Goal: Information Seeking & Learning: Learn about a topic

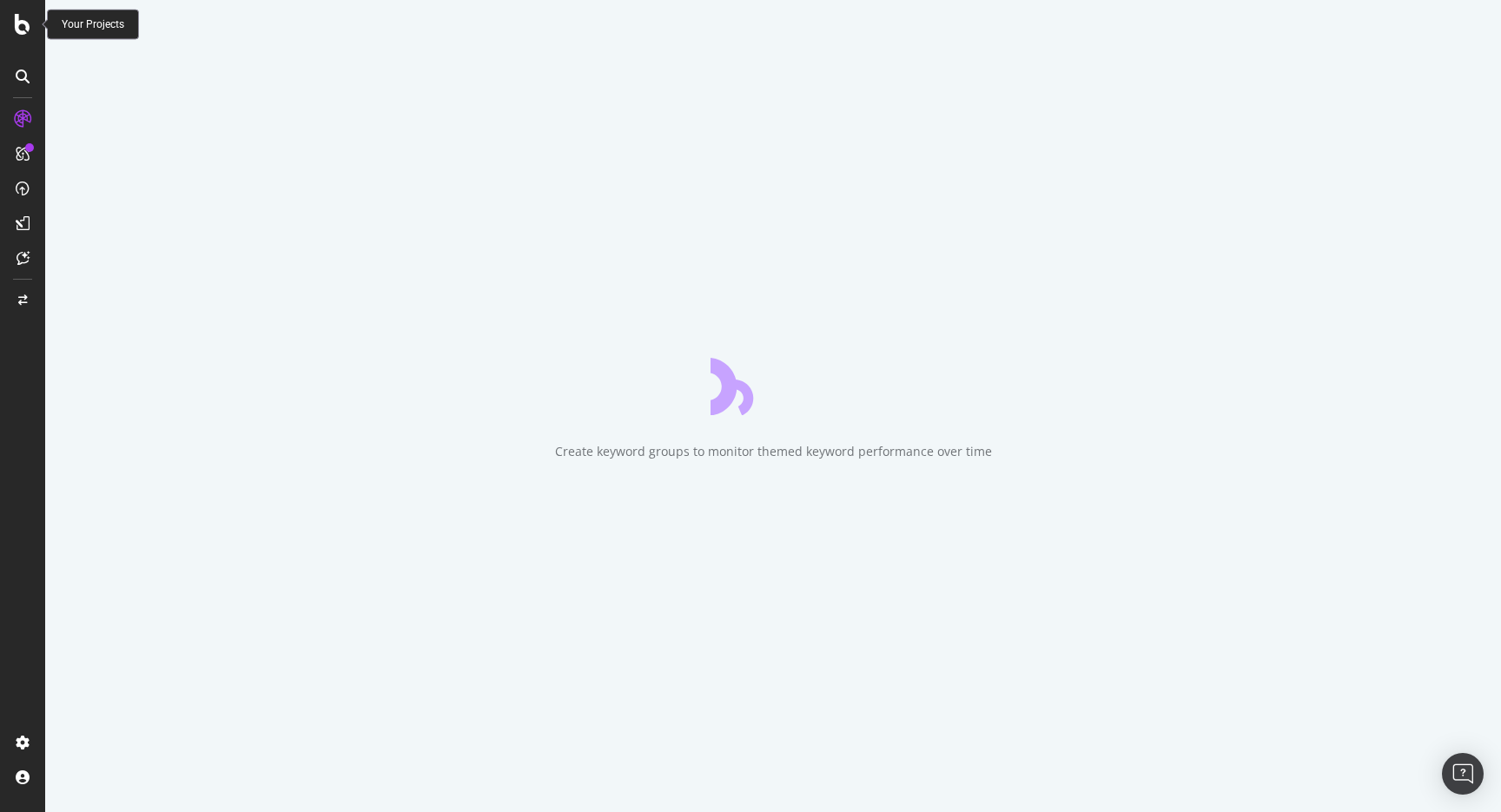
click at [15, 32] on icon at bounding box center [22, 24] width 15 height 21
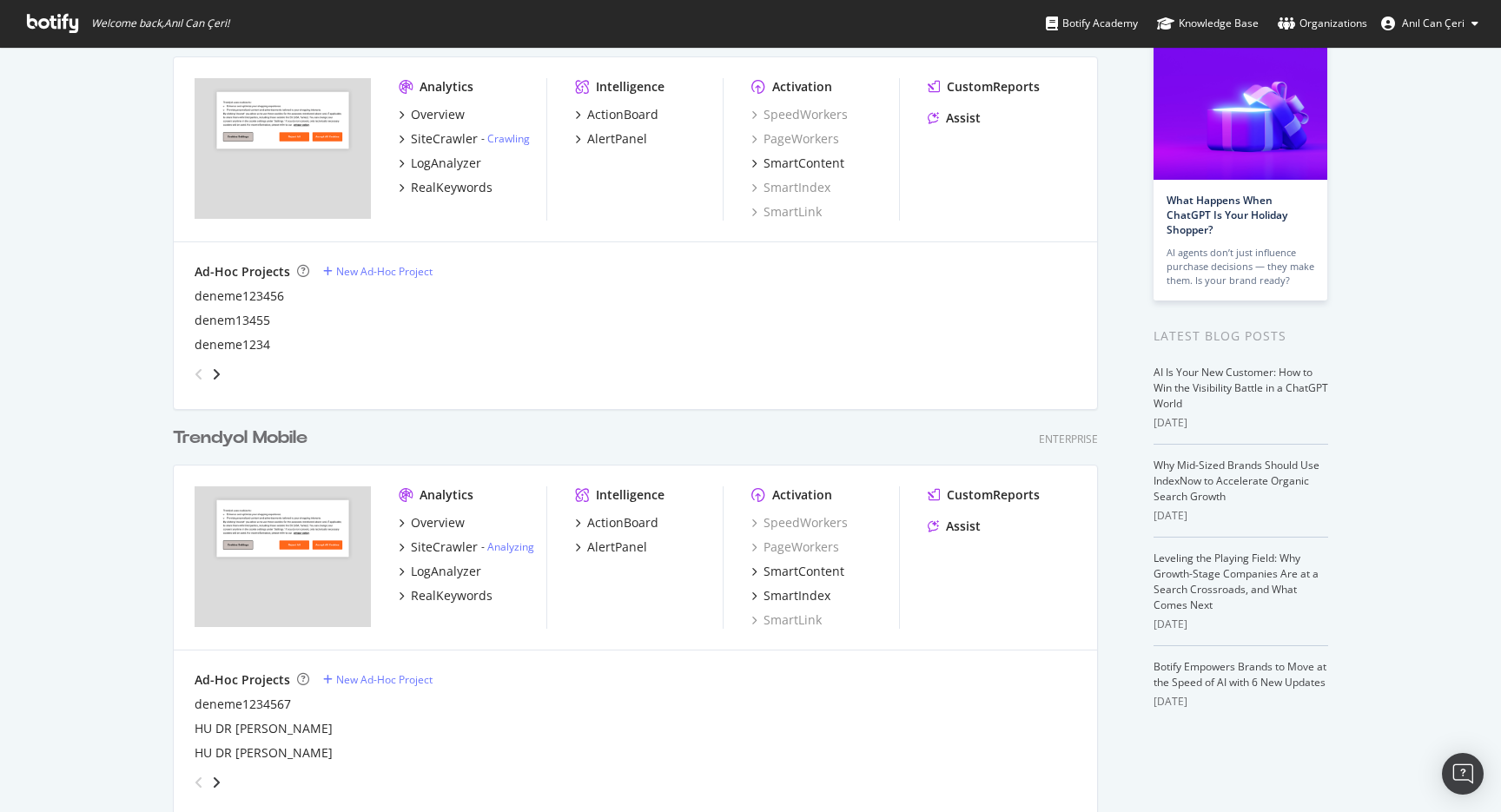
scroll to position [114, 0]
click at [284, 441] on div "Trendyol Mobile" at bounding box center [240, 437] width 134 height 25
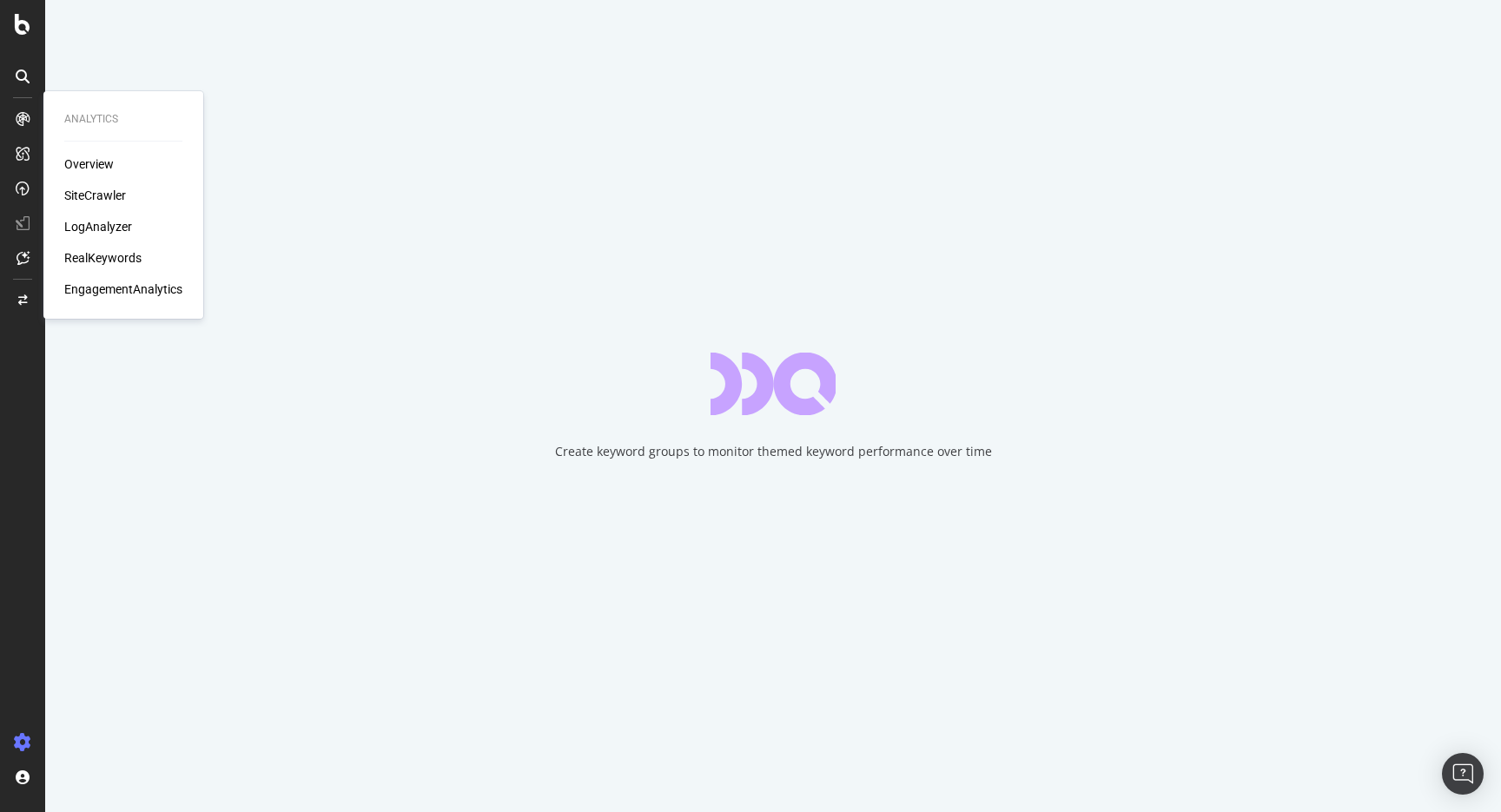
click at [112, 197] on div "SiteCrawler" at bounding box center [95, 196] width 61 height 17
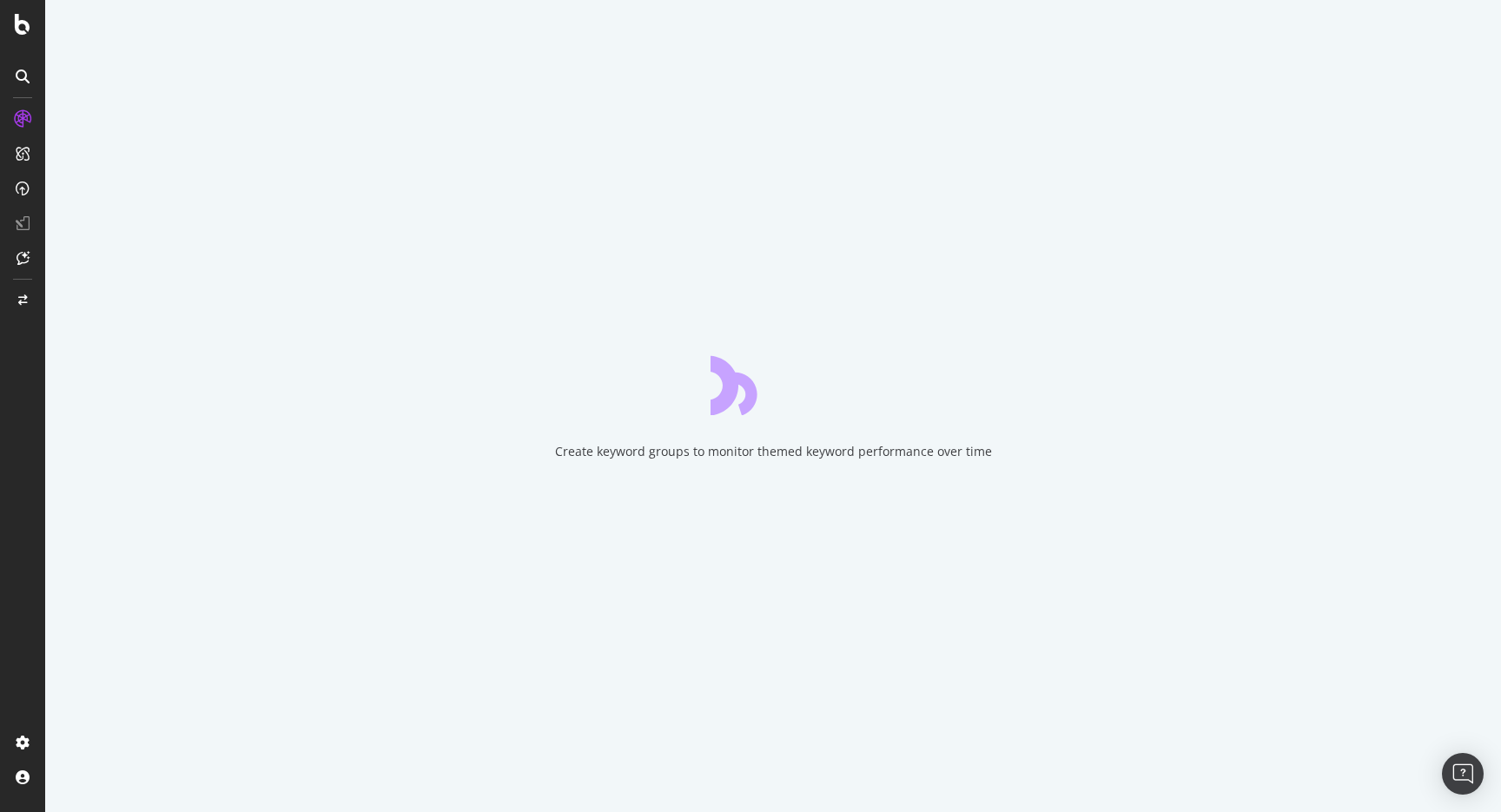
click at [735, 805] on div "Create keyword groups to monitor themed keyword performance over time" at bounding box center [773, 406] width 1456 height 812
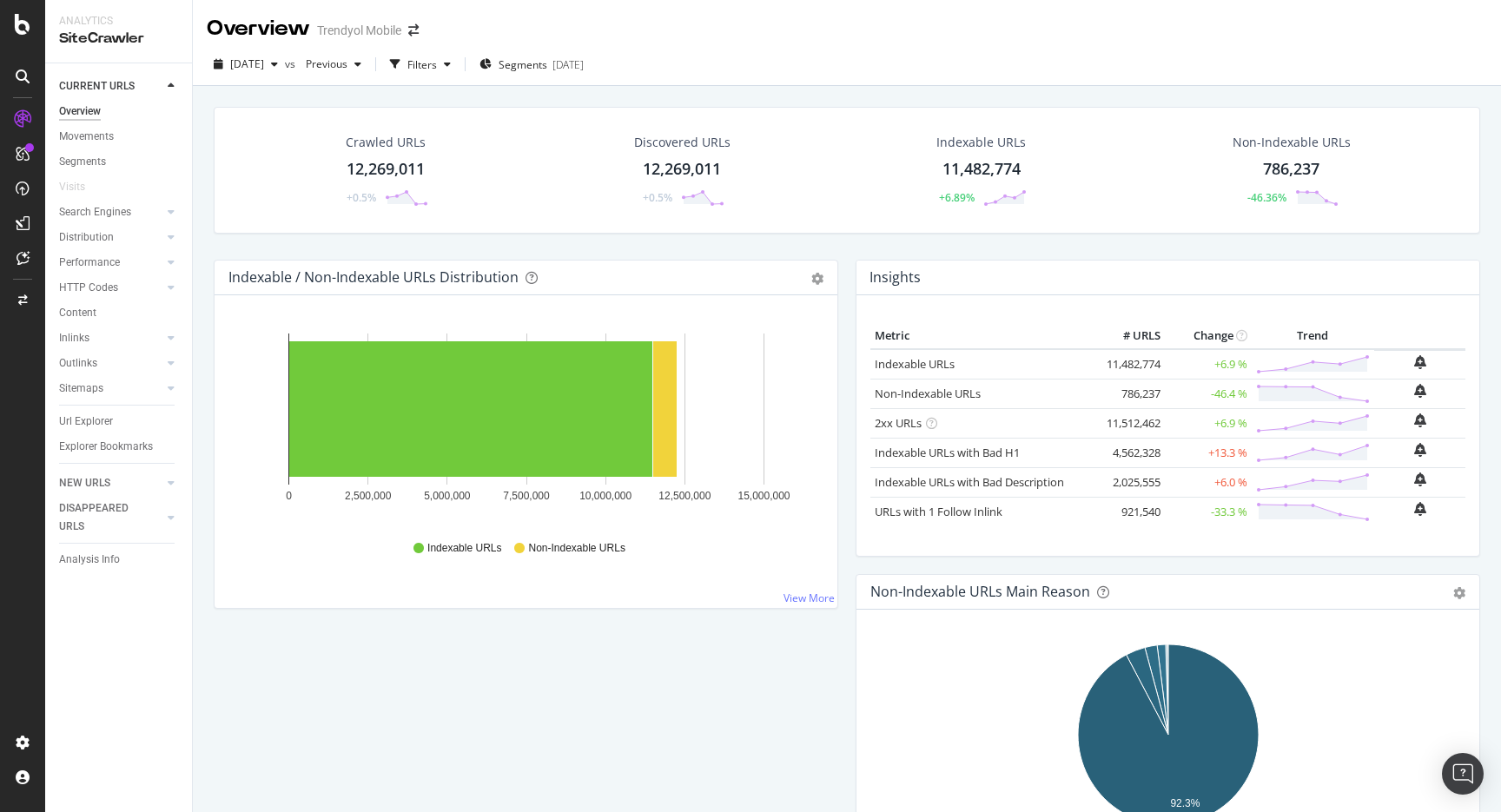
click at [885, 61] on div "2025 Aug. 10th vs Previous Filters Segments 2025-07-16" at bounding box center [847, 68] width 1308 height 35
click at [104, 429] on div "Url Explorer" at bounding box center [86, 421] width 54 height 18
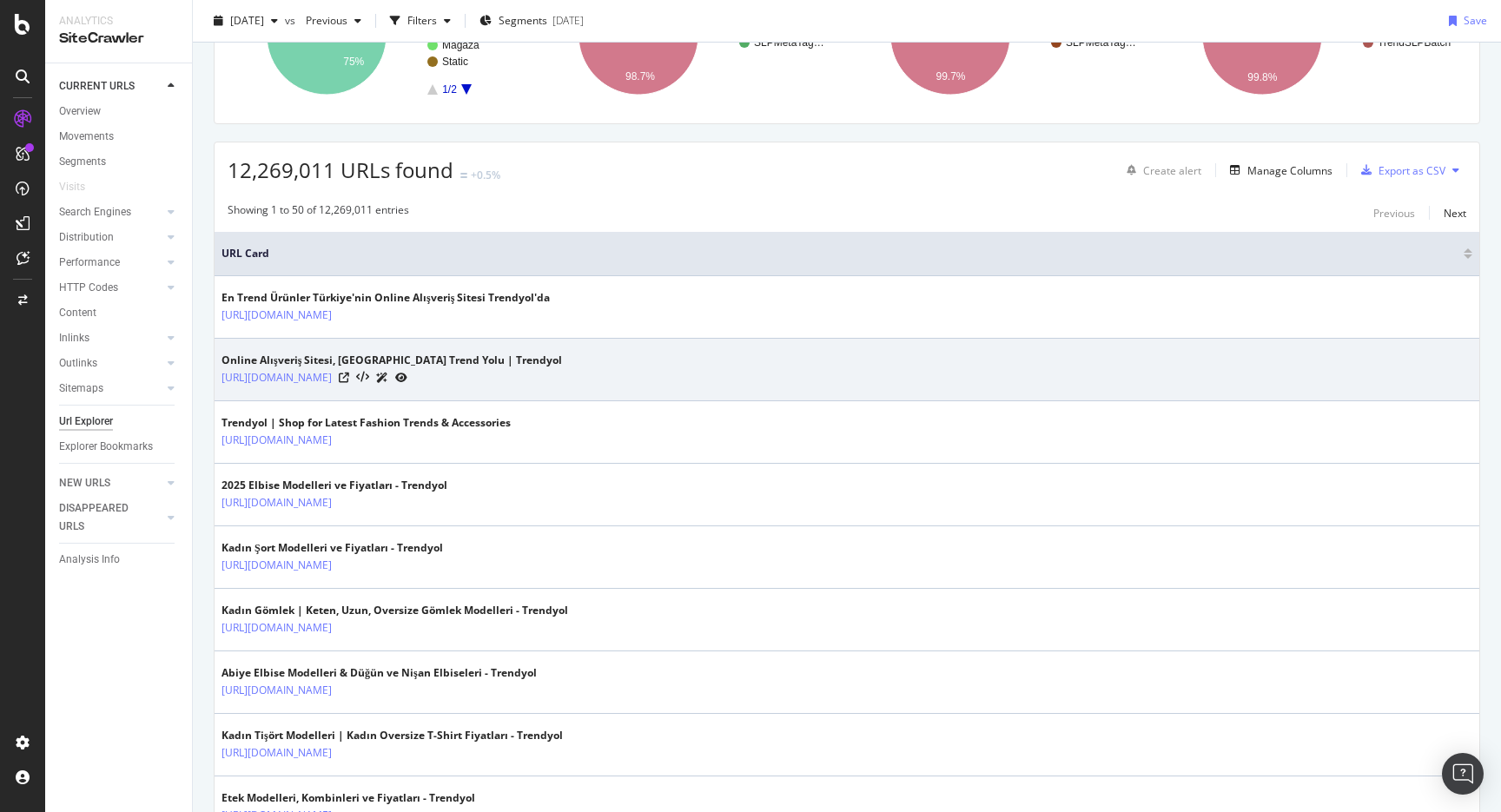
scroll to position [232, 0]
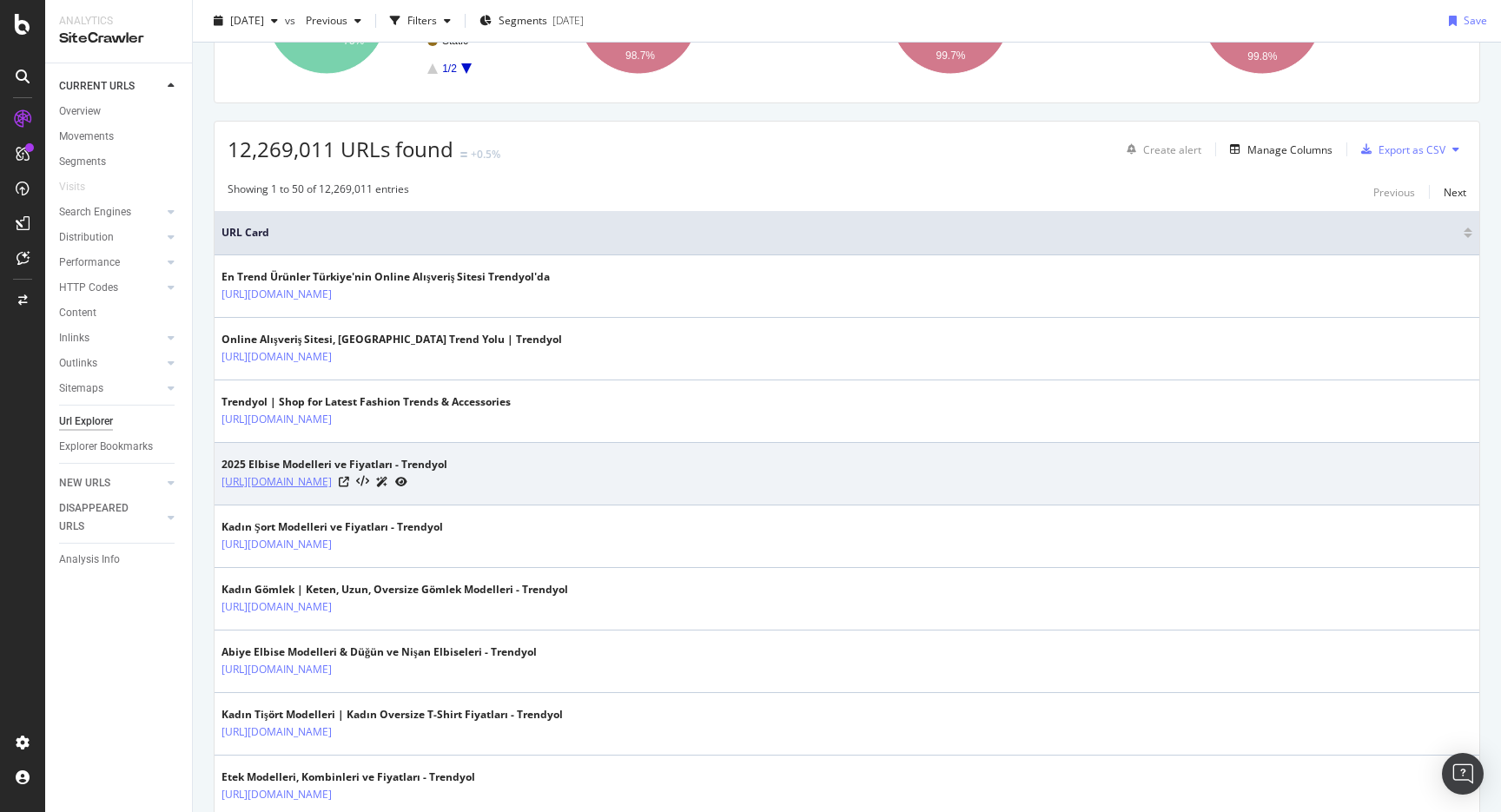
click at [332, 482] on link "[URL][DOMAIN_NAME]" at bounding box center [276, 481] width 110 height 17
